Goal: Information Seeking & Learning: Learn about a topic

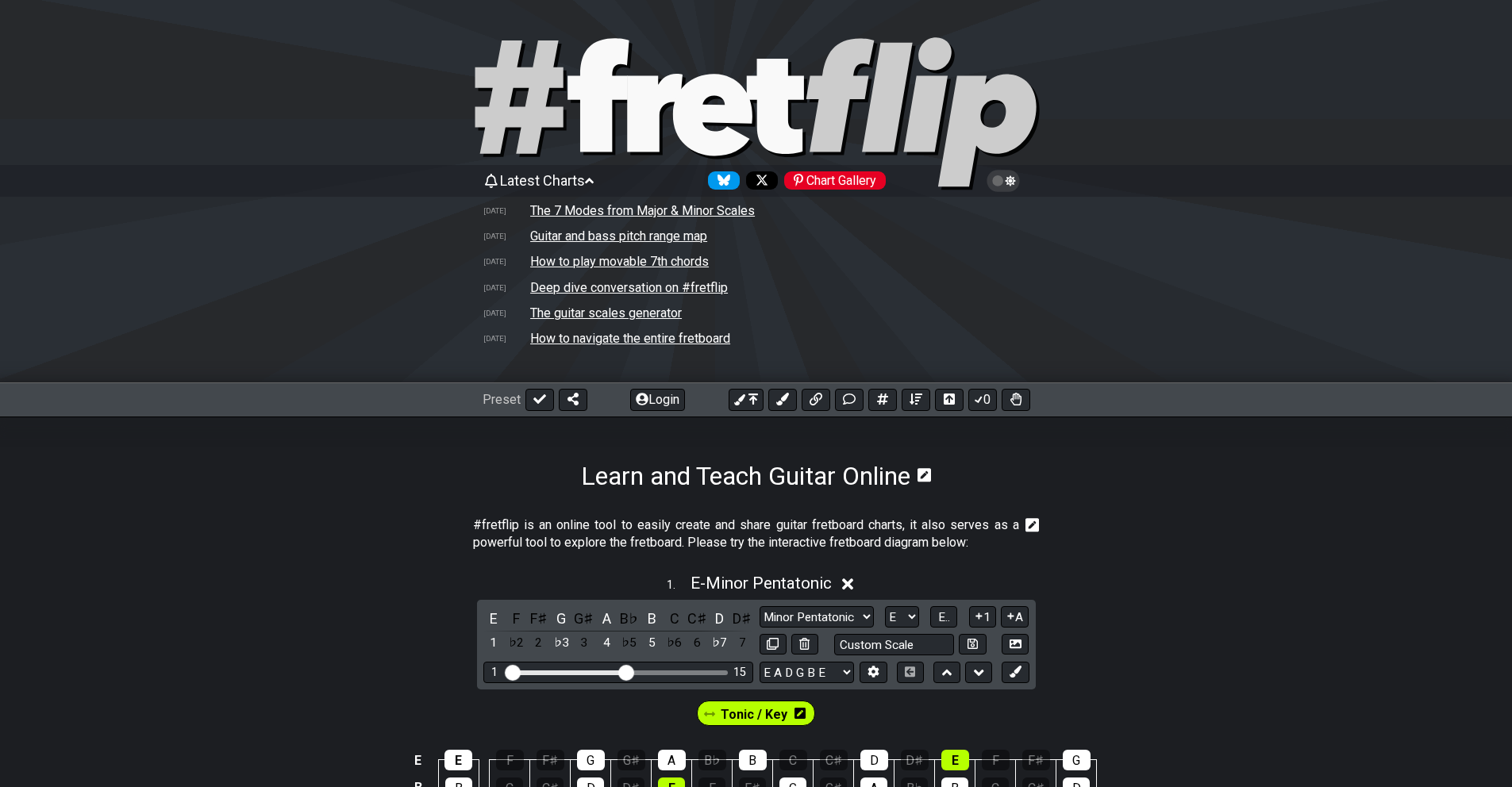
select select "E"
select select "Major"
select select "E"
select select "Major"
select select "E"
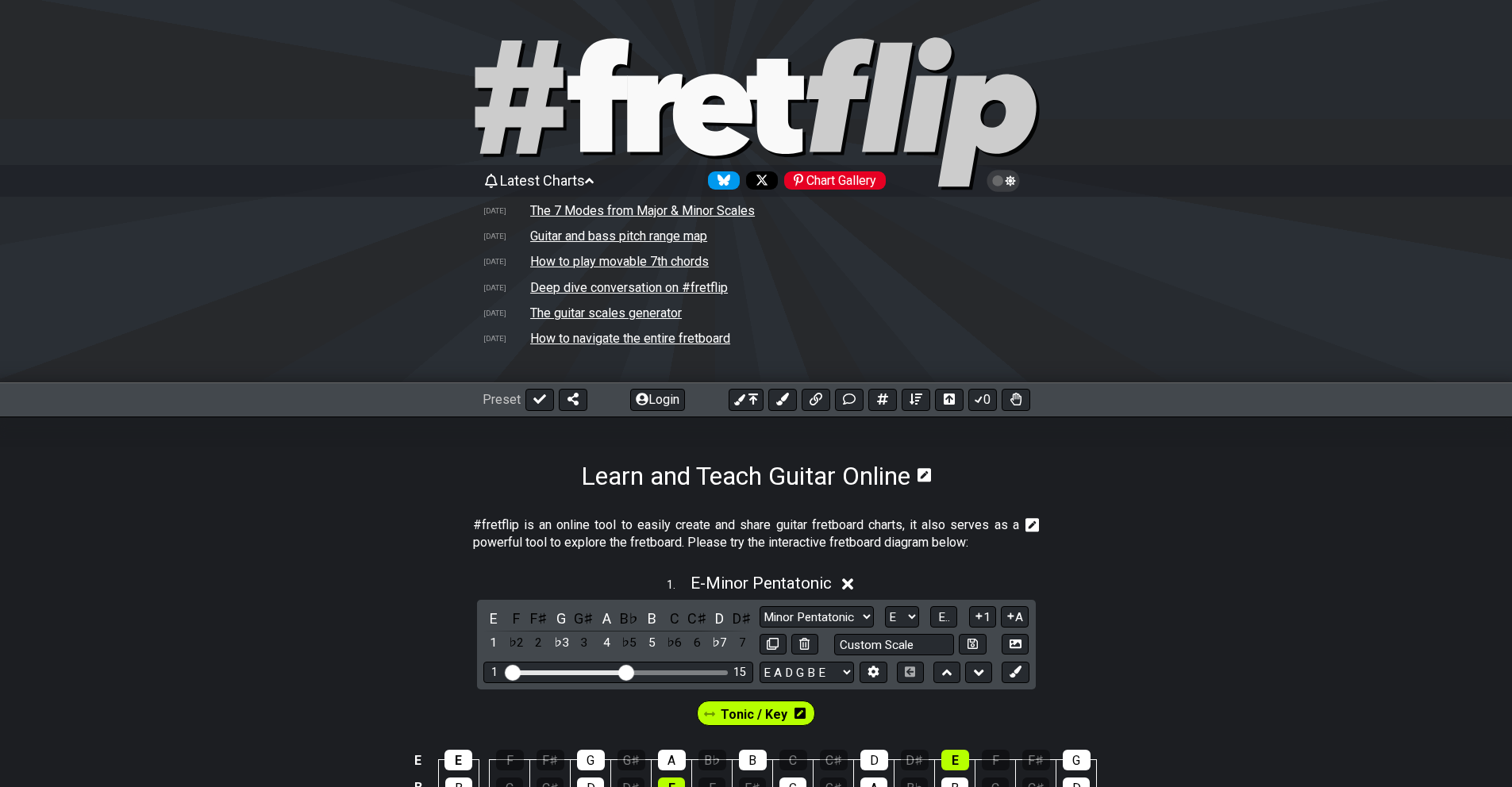
click at [582, 233] on td "Guitar and bass pitch range map" at bounding box center [619, 236] width 178 height 17
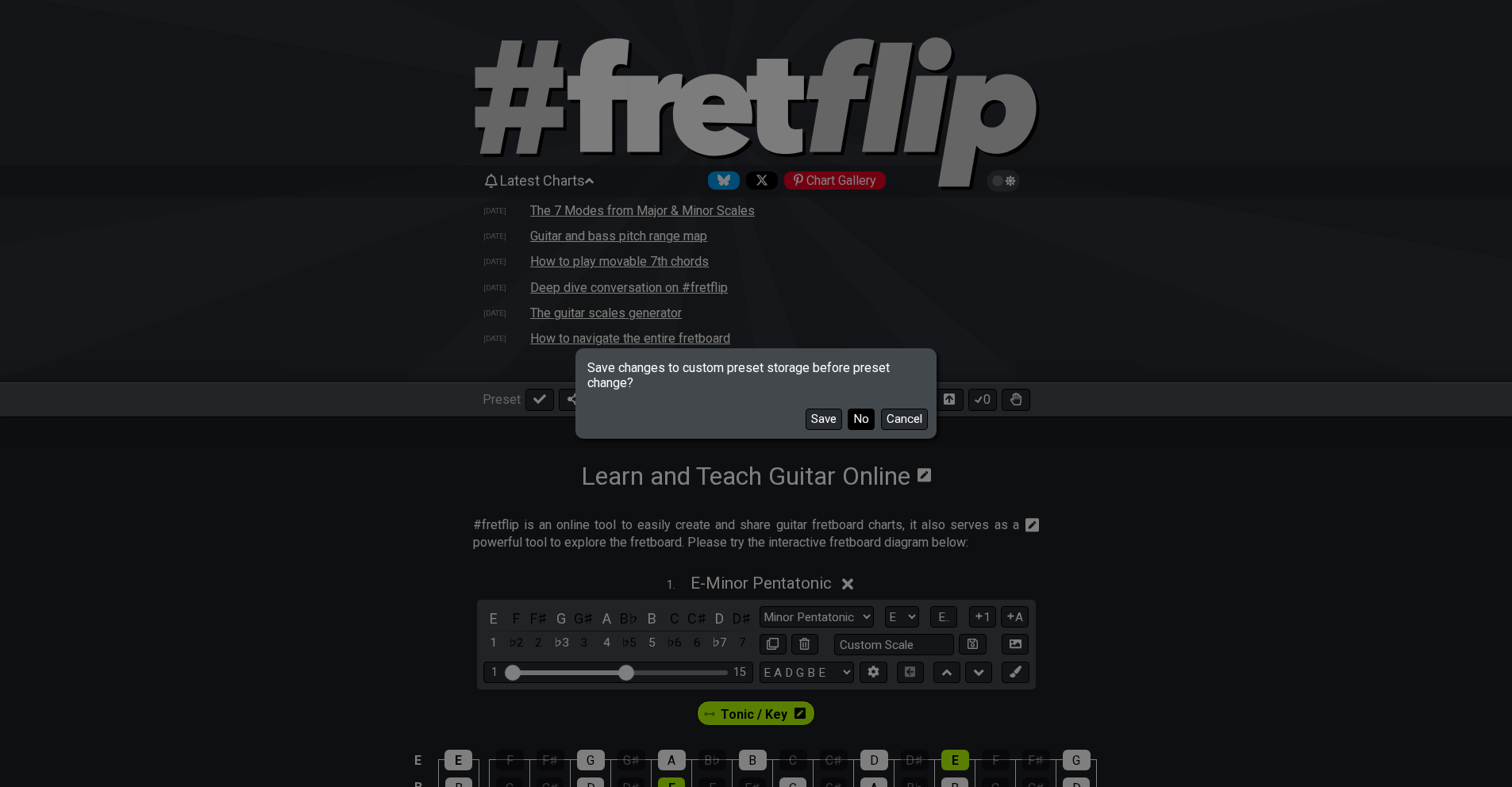
click at [863, 420] on button "No" at bounding box center [861, 419] width 27 height 21
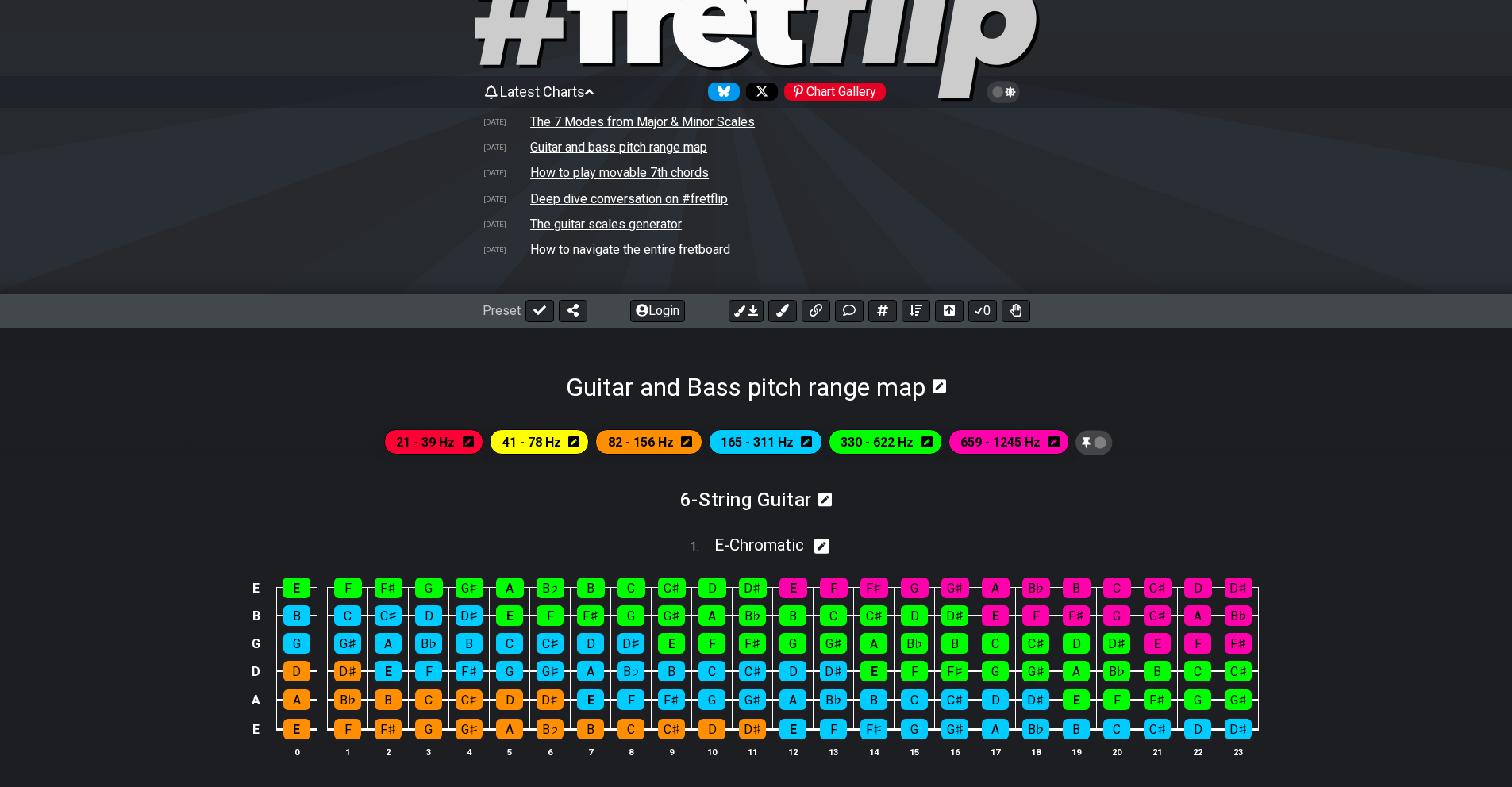
scroll to position [86, 0]
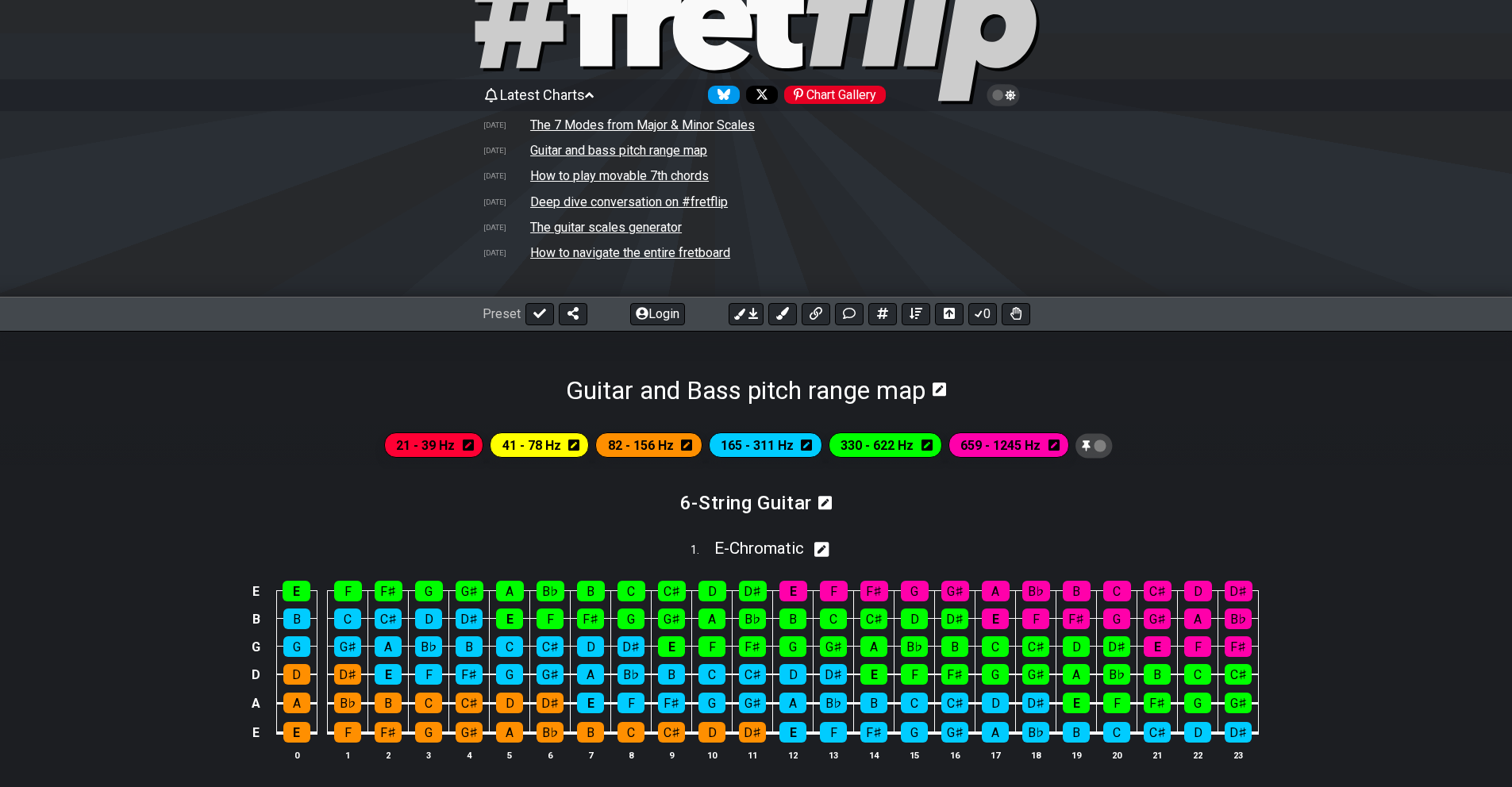
click at [530, 441] on span "41 - 78 Hz" at bounding box center [531, 445] width 59 height 23
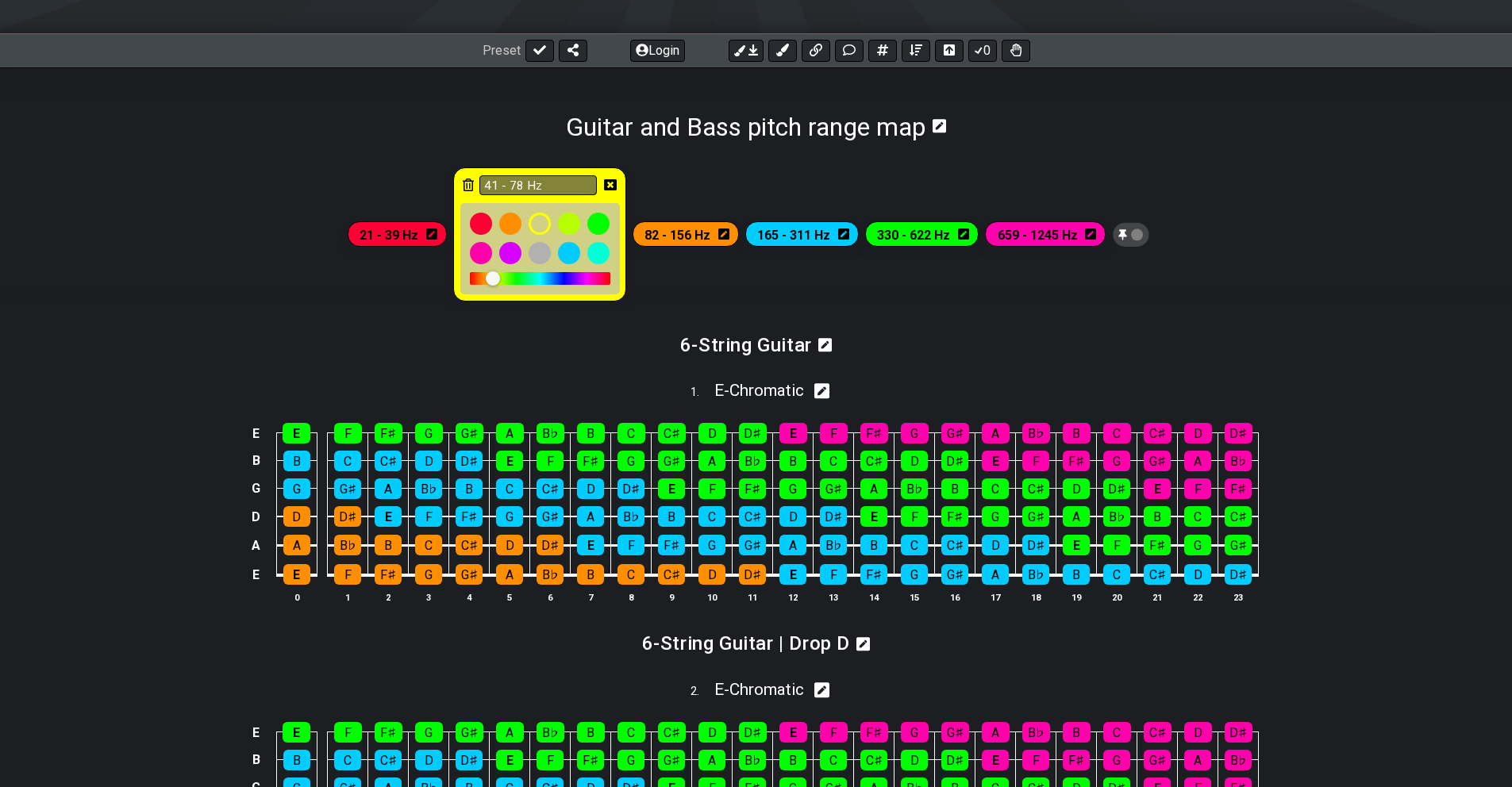
scroll to position [353, 0]
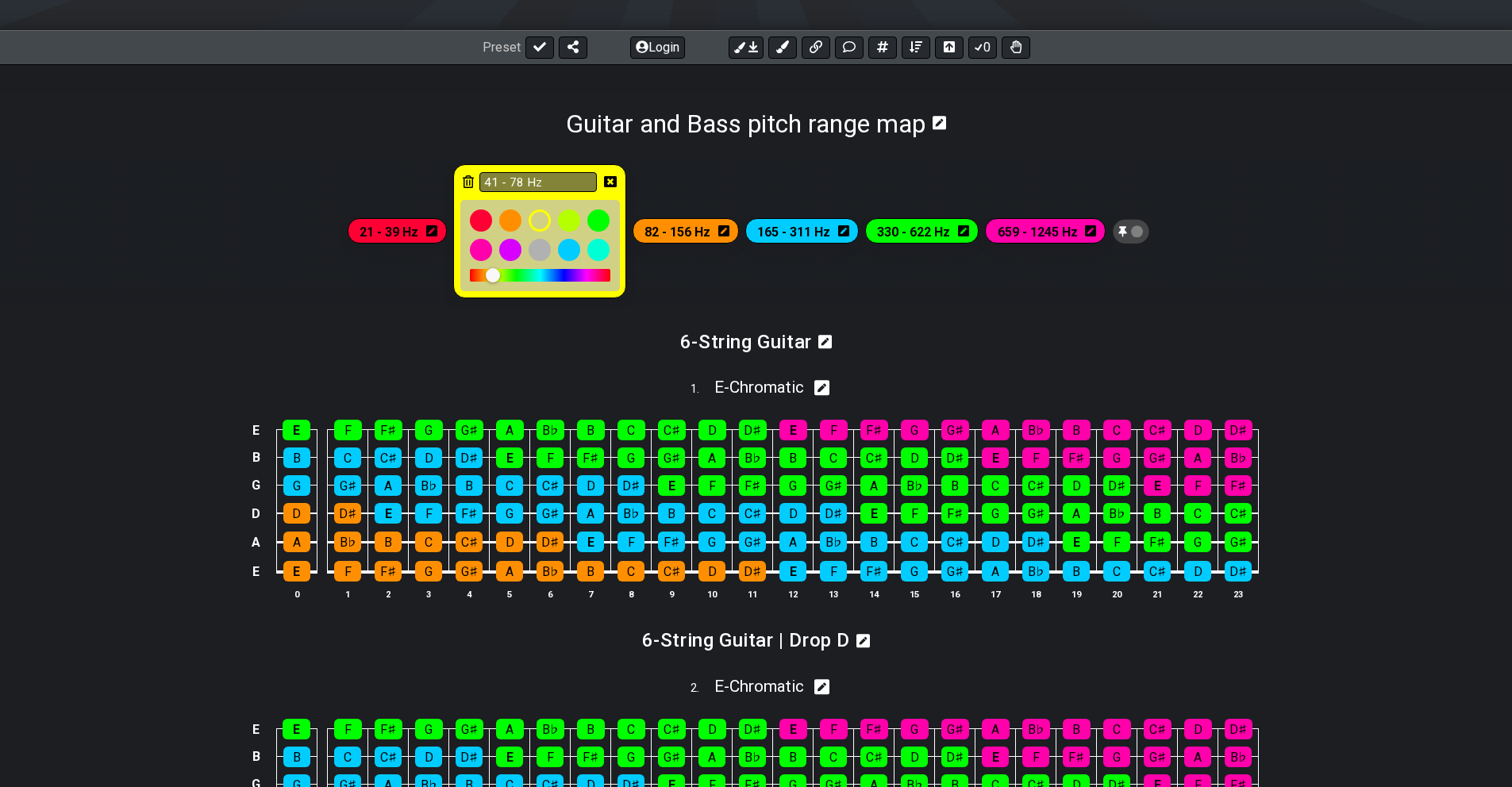
click at [608, 175] on icon at bounding box center [610, 181] width 13 height 13
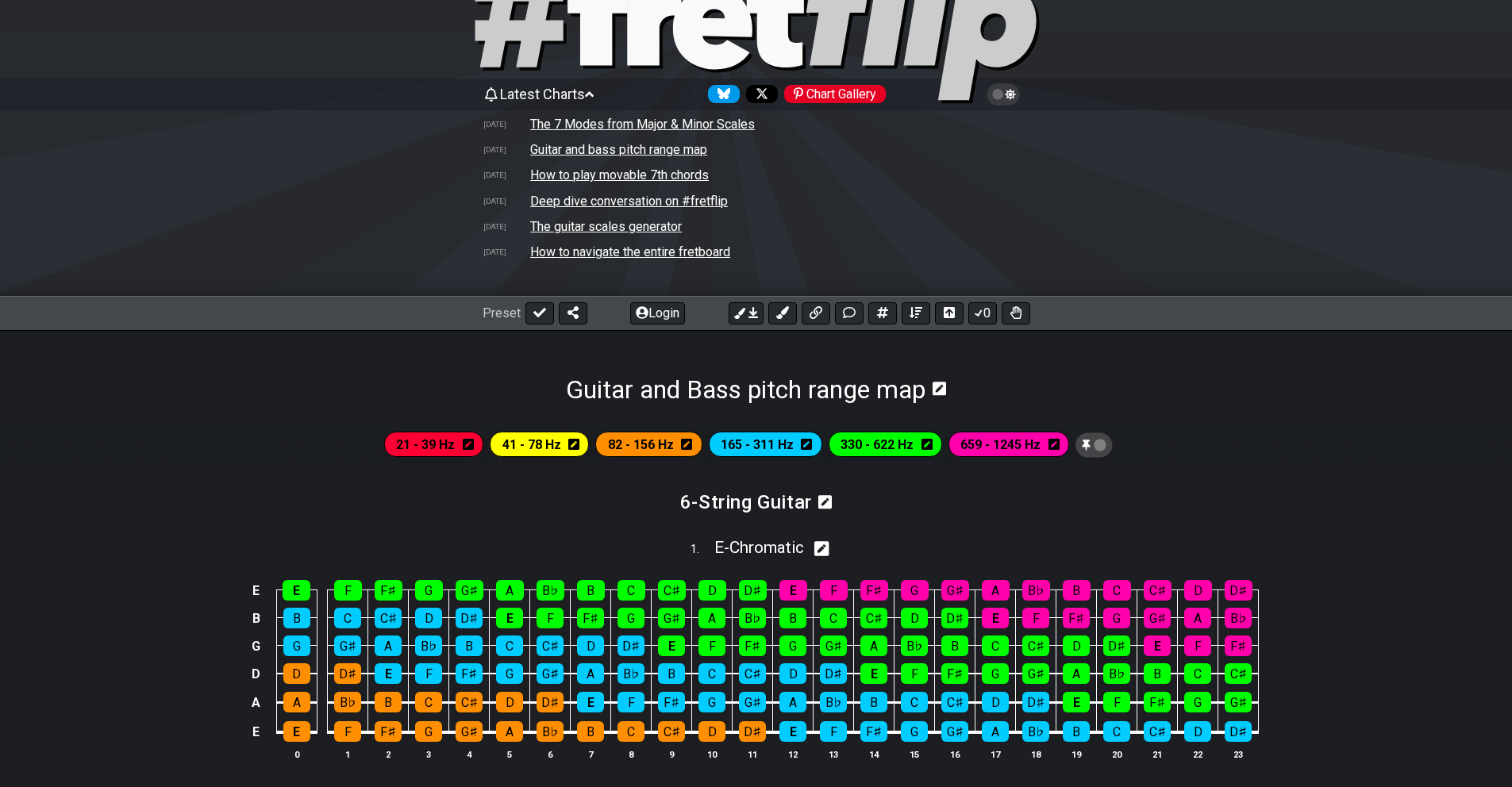
scroll to position [81, 0]
